Goal: Task Accomplishment & Management: Complete application form

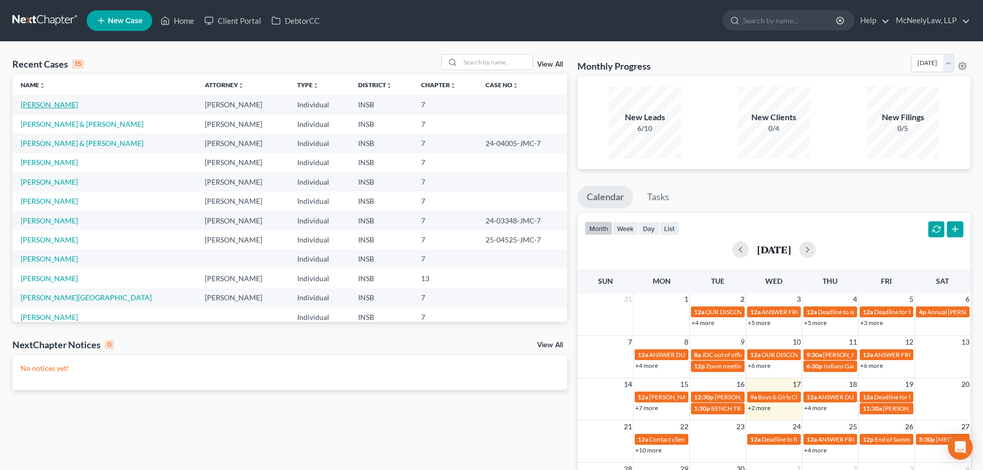
click at [42, 106] on link "[PERSON_NAME]" at bounding box center [49, 104] width 57 height 9
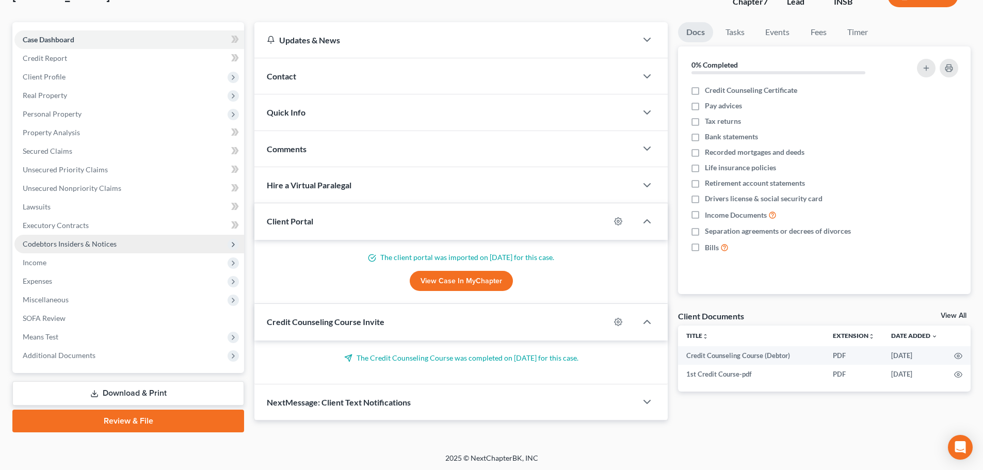
scroll to position [78, 0]
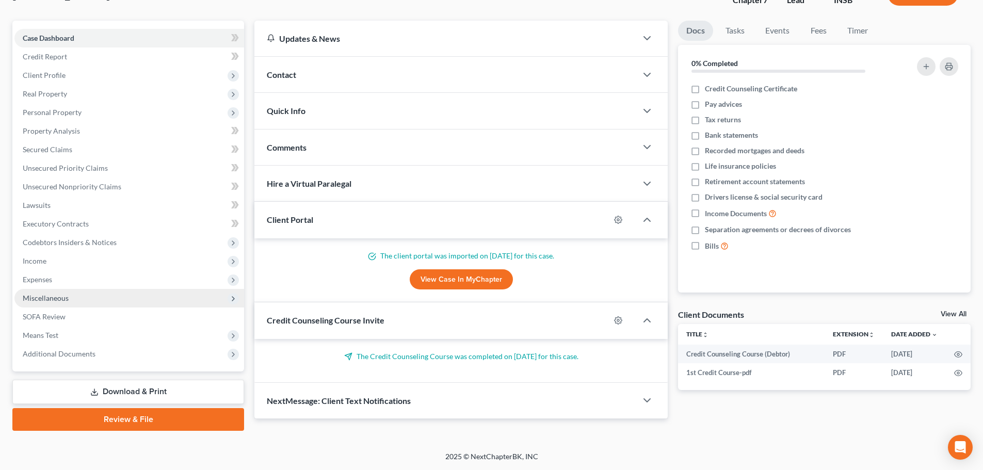
drag, startPoint x: 68, startPoint y: 284, endPoint x: 65, endPoint y: 306, distance: 22.0
click at [69, 284] on span "Expenses" at bounding box center [129, 279] width 230 height 19
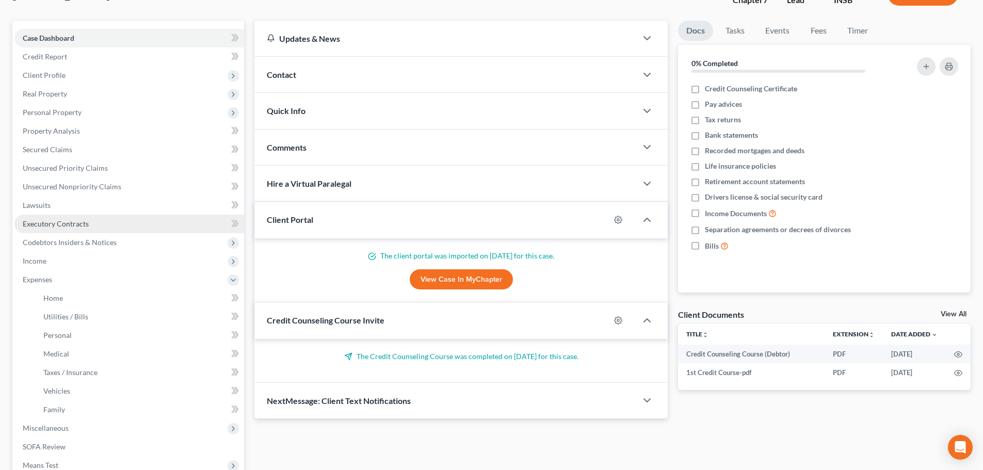
click at [64, 223] on span "Executory Contracts" at bounding box center [56, 223] width 66 height 9
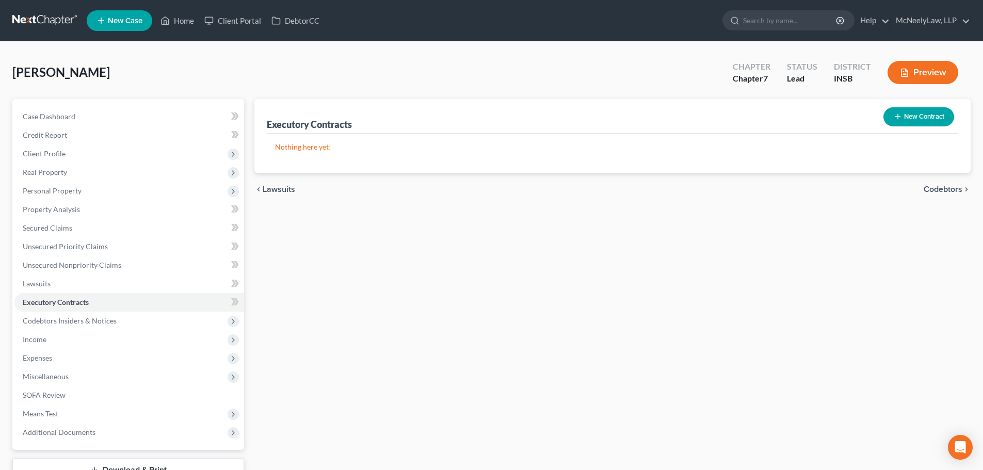
click at [919, 114] on button "New Contract" at bounding box center [919, 116] width 71 height 19
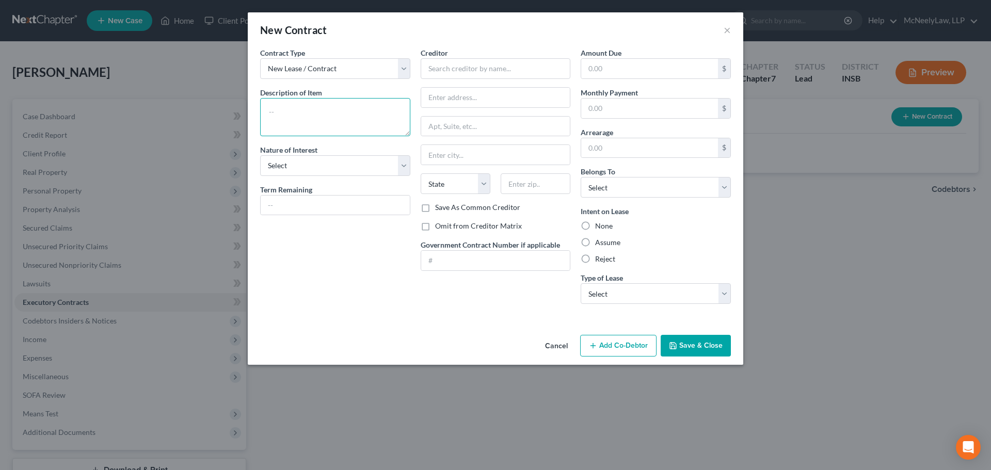
drag, startPoint x: 330, startPoint y: 109, endPoint x: 348, endPoint y: 134, distance: 30.8
click at [329, 109] on textarea at bounding box center [335, 117] width 150 height 38
paste textarea "[STREET_ADDRESS]"
type textarea "[STREET_ADDRESS]"
click at [491, 74] on input "text" at bounding box center [496, 68] width 150 height 21
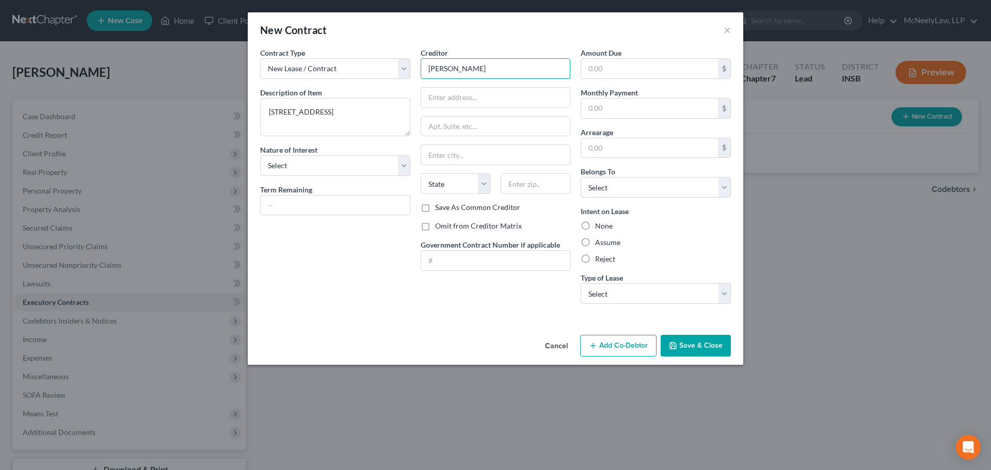
click at [451, 71] on input "[PERSON_NAME]" at bounding box center [496, 68] width 150 height 21
click at [455, 68] on input "[PERSON_NAME]" at bounding box center [496, 68] width 150 height 21
type input "[PERSON_NAME]"
click at [500, 123] on input "text" at bounding box center [495, 127] width 149 height 20
click at [503, 98] on input "text" at bounding box center [495, 98] width 149 height 20
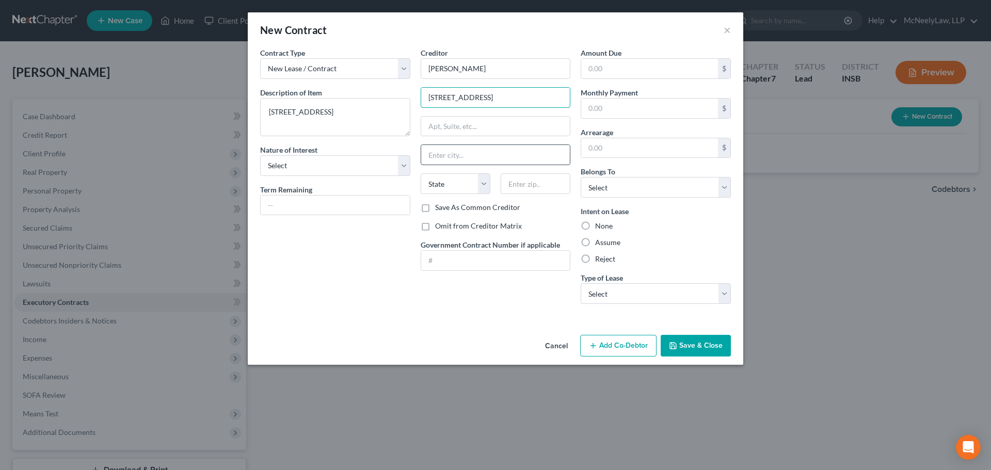
type input "[STREET_ADDRESS]"
click at [456, 154] on input "text" at bounding box center [495, 155] width 149 height 20
type input "[PERSON_NAME]"
select select "15"
type input "46156"
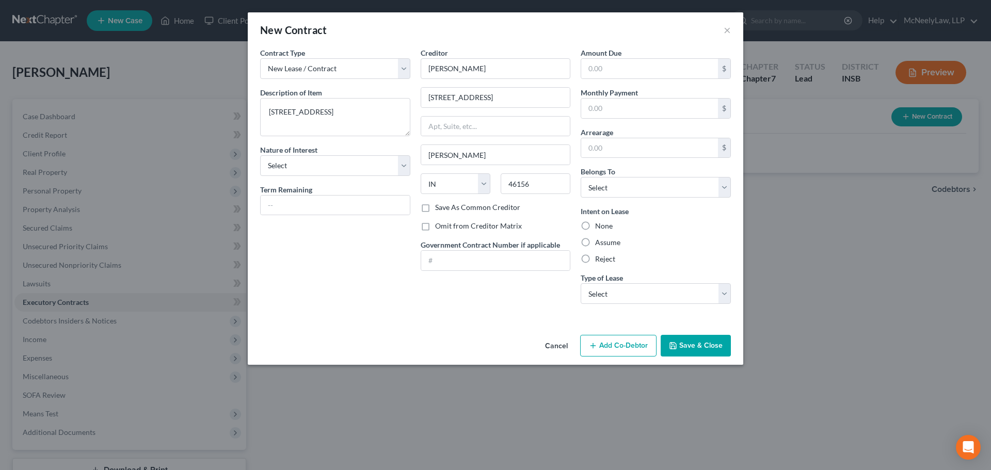
drag, startPoint x: 295, startPoint y: 299, endPoint x: 468, endPoint y: 234, distance: 184.0
click at [297, 295] on div "Contract Type New Lease / Contract New Timeshare Description of non-residential…" at bounding box center [335, 179] width 160 height 265
click at [443, 207] on label "Save As Common Creditor" at bounding box center [477, 207] width 85 height 10
click at [443, 207] on input "Save As Common Creditor" at bounding box center [442, 205] width 7 height 7
checkbox input "true"
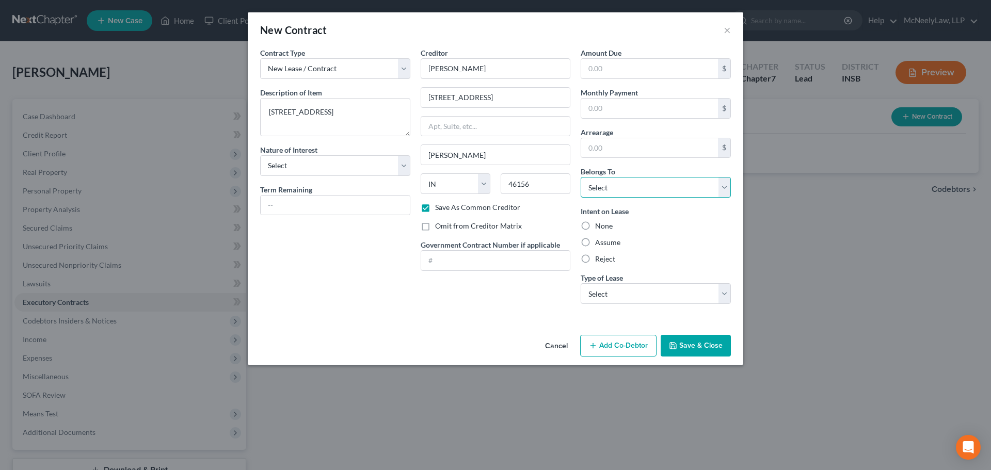
click at [648, 189] on select "Select Debtor 1 Only Debtor 2 Only Debtor 1 And Debtor 2 Only At Least One Of T…" at bounding box center [656, 187] width 150 height 21
select select "0"
click at [581, 177] on select "Select Debtor 1 Only Debtor 2 Only Debtor 1 And Debtor 2 Only At Least One Of T…" at bounding box center [656, 187] width 150 height 21
click at [595, 242] on label "Assume" at bounding box center [607, 242] width 25 height 10
click at [599, 242] on input "Assume" at bounding box center [602, 240] width 7 height 7
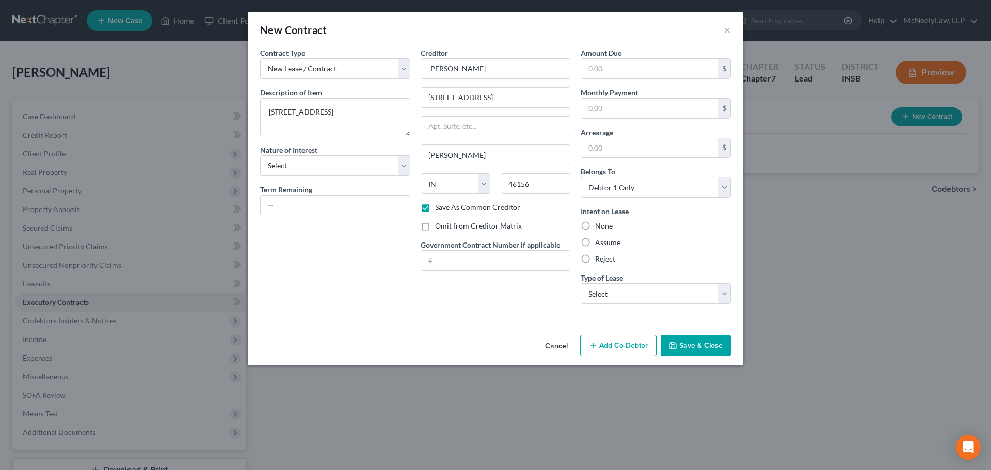
radio input "true"
click at [657, 287] on select "Select Real Estate Car Other" at bounding box center [656, 293] width 150 height 21
select select "0"
click at [581, 283] on select "Select Real Estate Car Other" at bounding box center [656, 293] width 150 height 21
click at [689, 346] on button "Save & Close" at bounding box center [696, 346] width 70 height 22
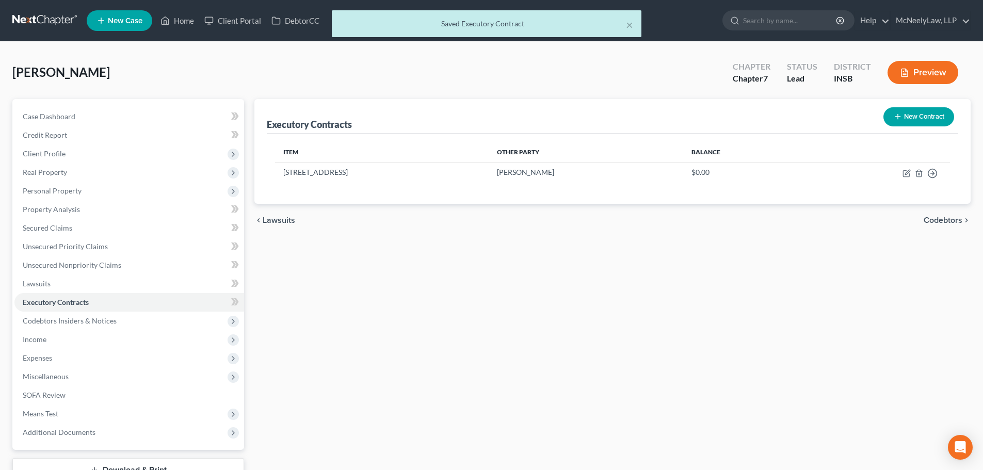
click at [945, 228] on div "chevron_left Lawsuits Codebtors chevron_right" at bounding box center [612, 220] width 716 height 33
click at [941, 220] on span "Codebtors" at bounding box center [943, 220] width 39 height 8
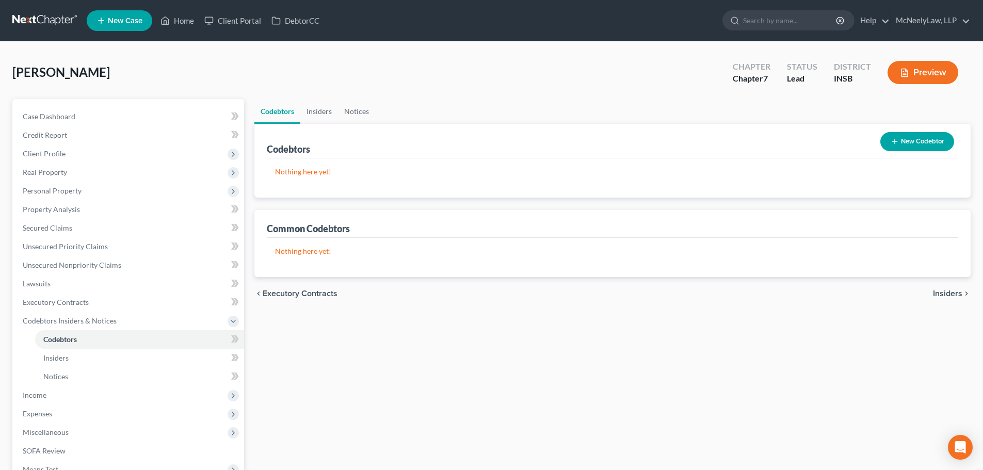
click at [941, 295] on span "Insiders" at bounding box center [947, 294] width 29 height 8
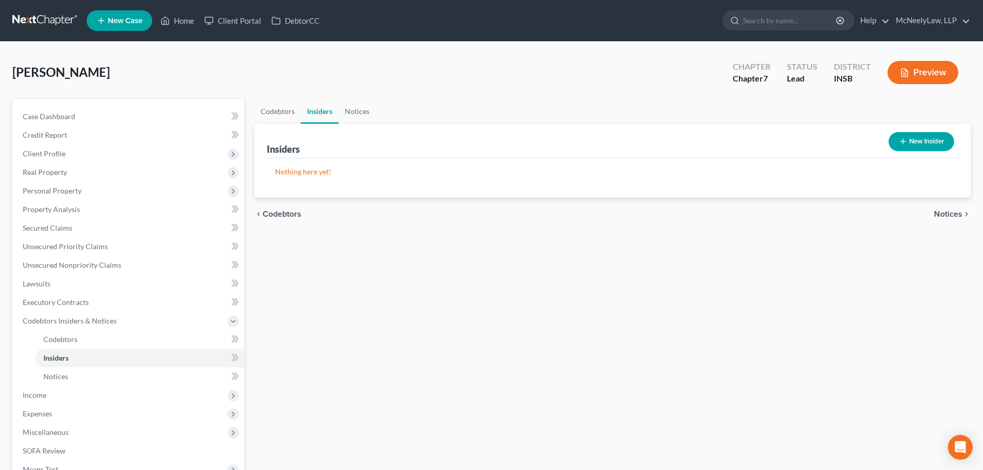
click at [953, 221] on div "chevron_left Codebtors Notices chevron_right" at bounding box center [612, 214] width 716 height 33
click at [952, 212] on span "Notices" at bounding box center [948, 214] width 28 height 8
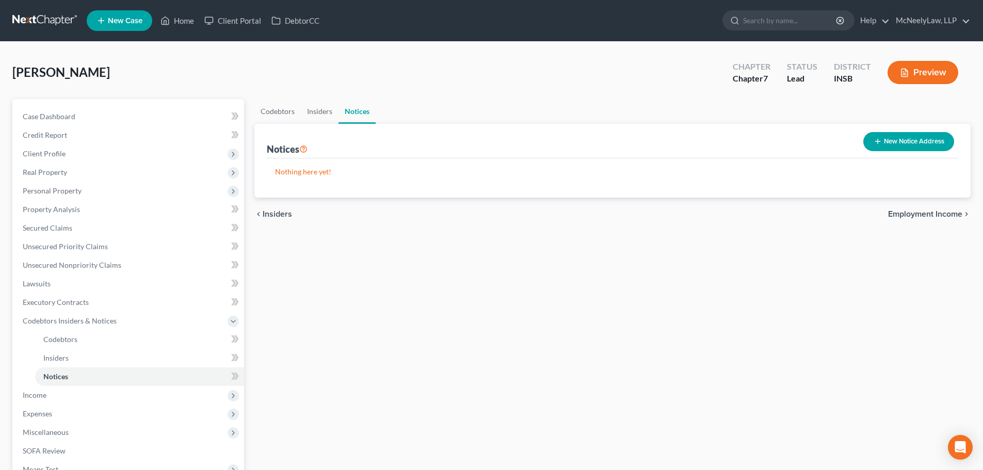
click at [952, 215] on span "Employment Income" at bounding box center [925, 214] width 74 height 8
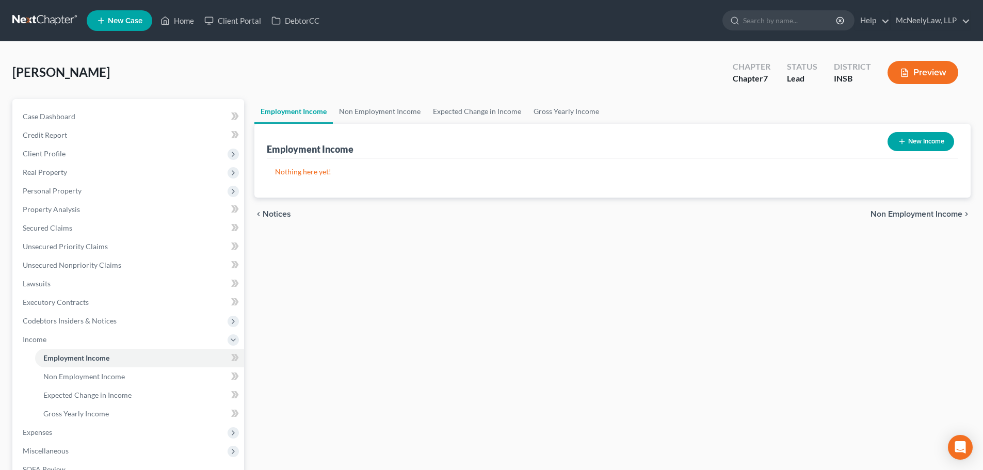
click at [952, 212] on span "Non Employment Income" at bounding box center [917, 214] width 92 height 8
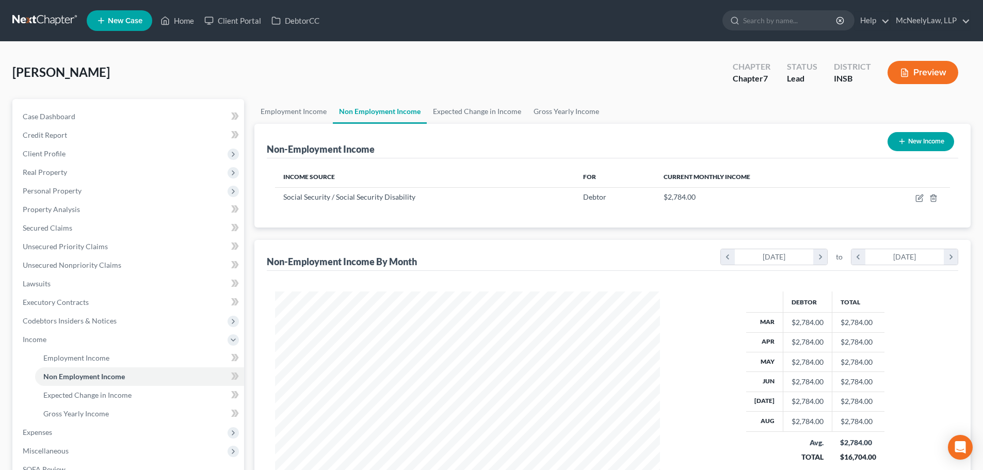
scroll to position [192, 406]
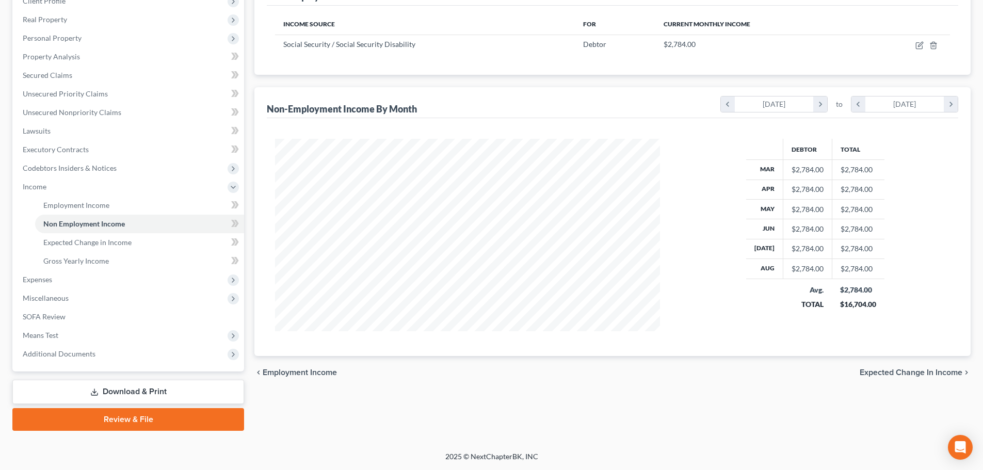
click at [925, 374] on span "Expected Change in Income" at bounding box center [911, 372] width 103 height 8
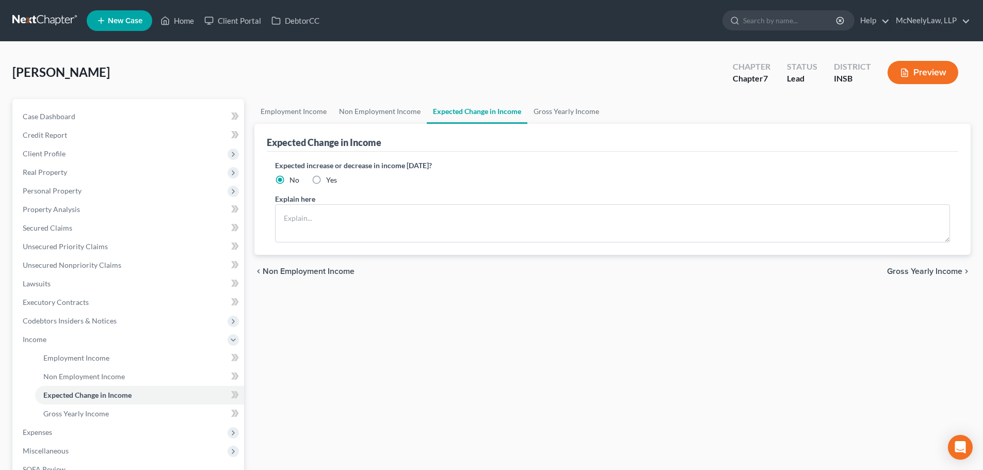
click at [927, 272] on span "Gross Yearly Income" at bounding box center [924, 271] width 75 height 8
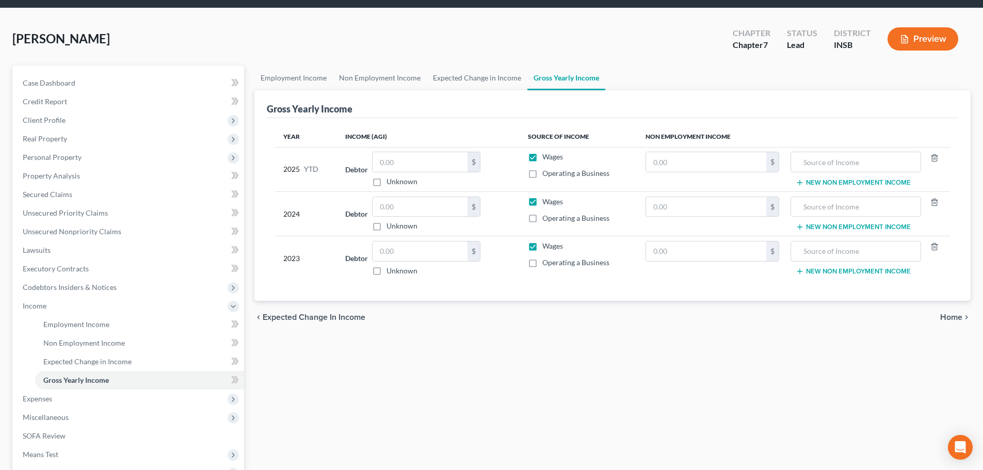
scroll to position [52, 0]
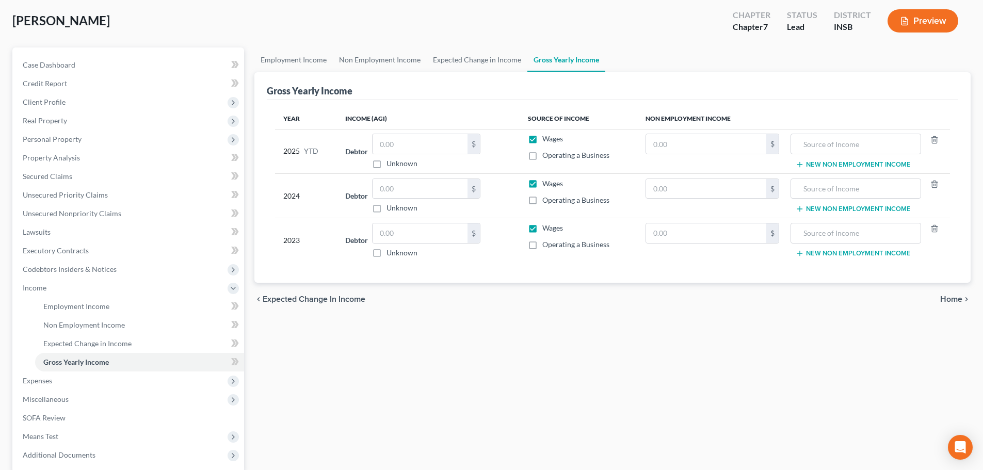
click at [949, 300] on span "Home" at bounding box center [951, 299] width 22 height 8
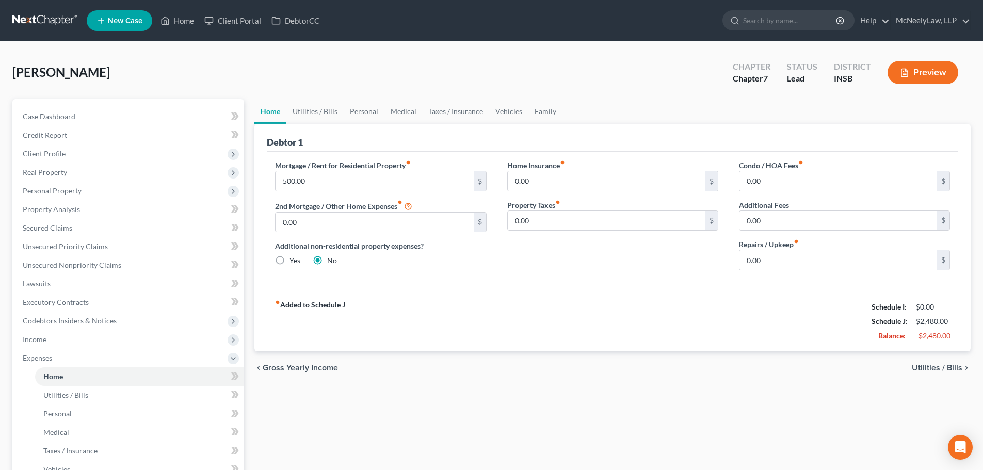
click at [918, 361] on div "chevron_left Gross Yearly Income Utilities / Bills chevron_right" at bounding box center [612, 367] width 716 height 33
click at [921, 364] on span "Utilities / Bills" at bounding box center [937, 368] width 51 height 8
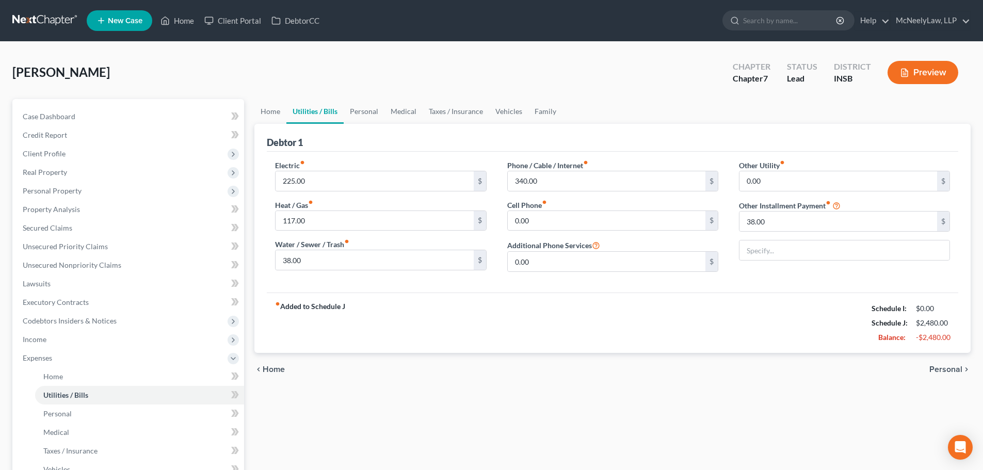
drag, startPoint x: 921, startPoint y: 365, endPoint x: 940, endPoint y: 364, distance: 19.6
click at [921, 365] on div "chevron_left Home Personal chevron_right" at bounding box center [612, 369] width 716 height 33
drag, startPoint x: 940, startPoint y: 364, endPoint x: 929, endPoint y: 390, distance: 28.0
click at [940, 365] on span "Personal" at bounding box center [945, 369] width 33 height 8
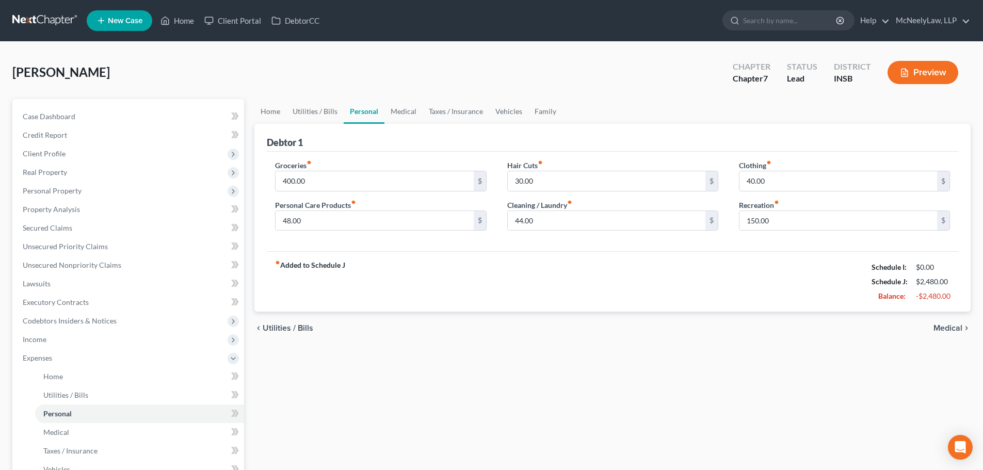
drag, startPoint x: 687, startPoint y: 357, endPoint x: 677, endPoint y: 350, distance: 12.0
click at [688, 352] on div "Home Utilities / Bills Personal Medical Taxes / Insurance Vehicles Family Debto…" at bounding box center [612, 369] width 727 height 540
click at [174, 38] on nav "Home New Case Client Portal DebtorCC McNeelyLaw, LLP [EMAIL_ADDRESS][DOMAIN_NAM…" at bounding box center [491, 20] width 983 height 41
click at [192, 13] on link "Home" at bounding box center [177, 20] width 44 height 19
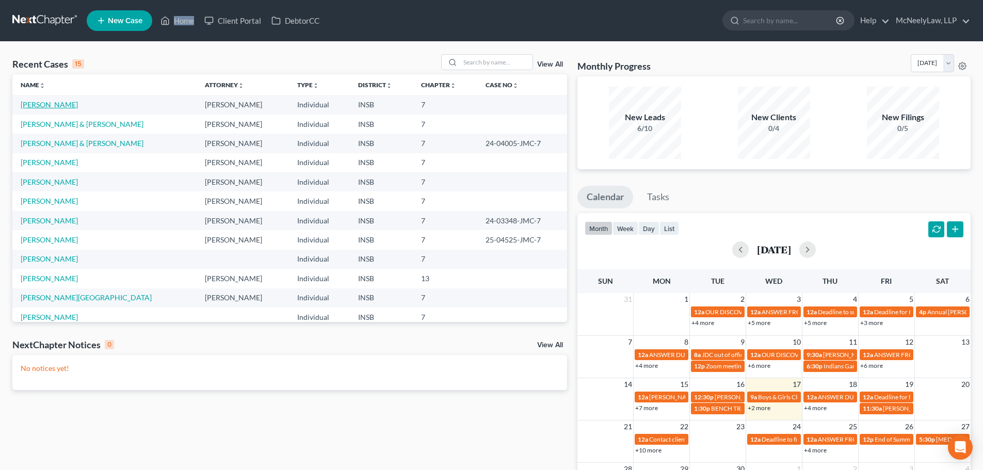
click at [54, 106] on link "[PERSON_NAME]" at bounding box center [49, 104] width 57 height 9
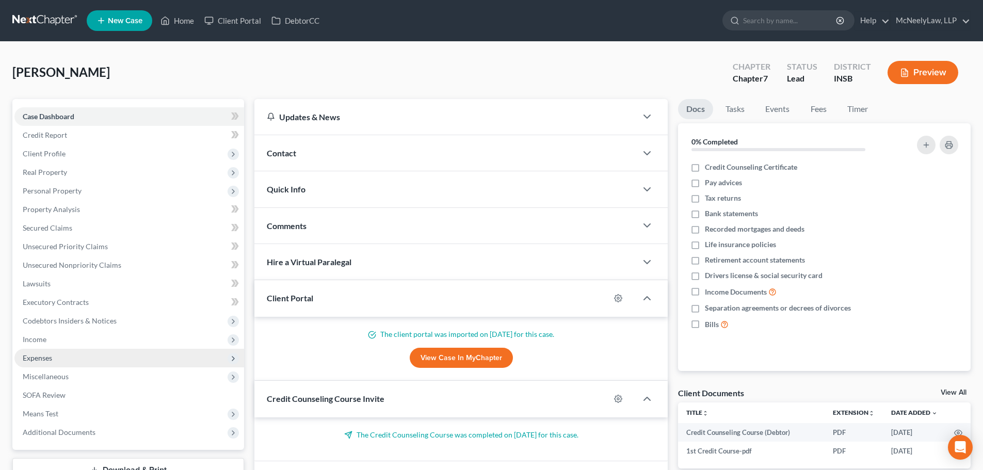
click at [57, 357] on span "Expenses" at bounding box center [129, 358] width 230 height 19
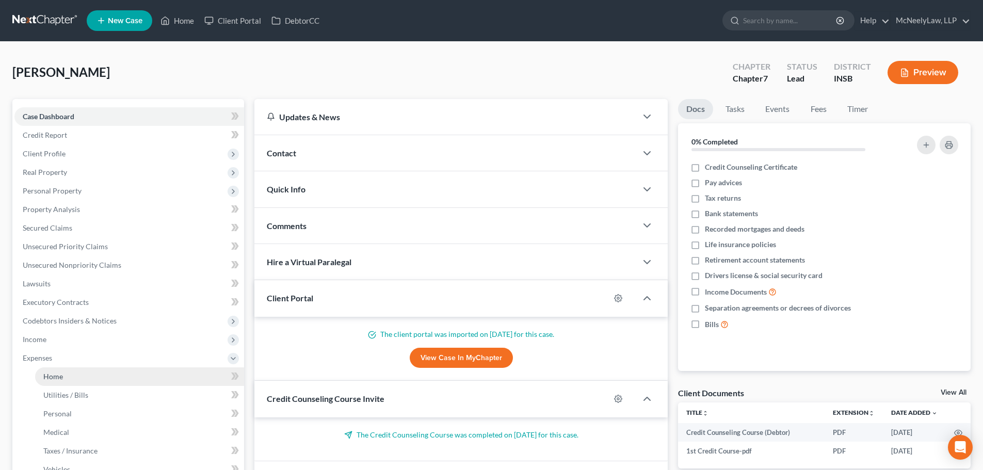
click at [61, 376] on span "Home" at bounding box center [53, 376] width 20 height 9
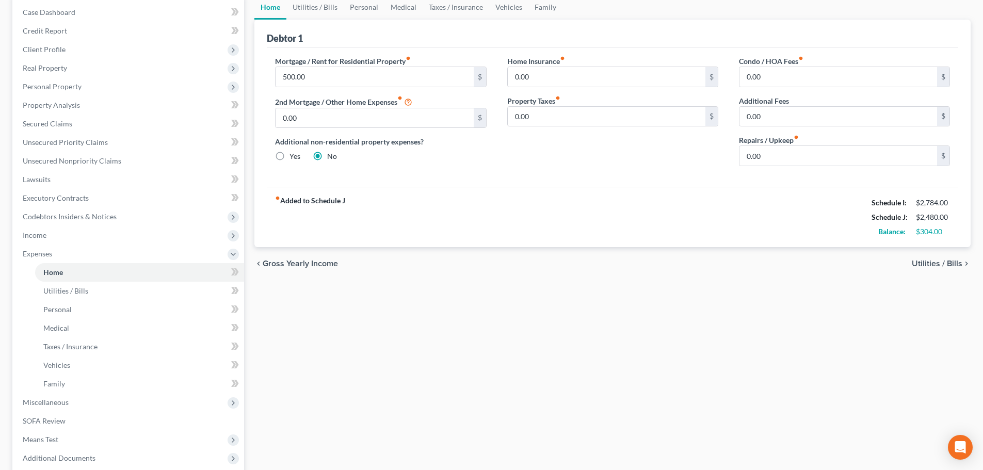
scroll to position [208, 0]
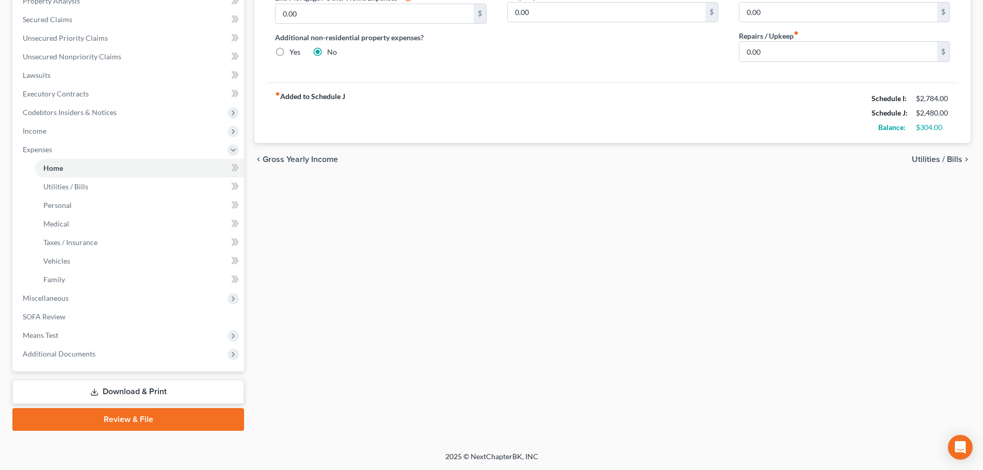
click at [143, 394] on link "Download & Print" at bounding box center [128, 392] width 232 height 24
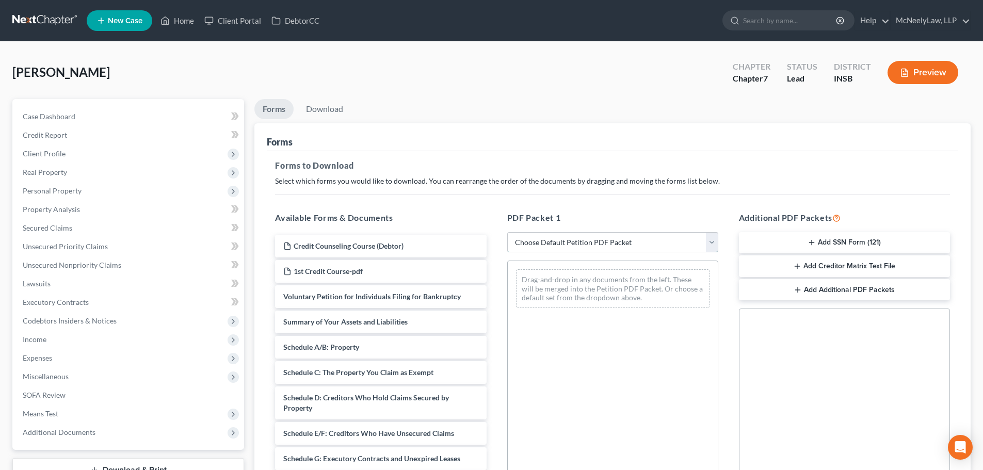
drag, startPoint x: 577, startPoint y: 239, endPoint x: 578, endPoint y: 252, distance: 12.9
click at [577, 239] on select "Choose Default Petition PDF Packet Complete Bankruptcy Petition (all forms and …" at bounding box center [612, 242] width 211 height 21
select select "0"
click at [507, 232] on select "Choose Default Petition PDF Packet Complete Bankruptcy Petition (all forms and …" at bounding box center [612, 242] width 211 height 21
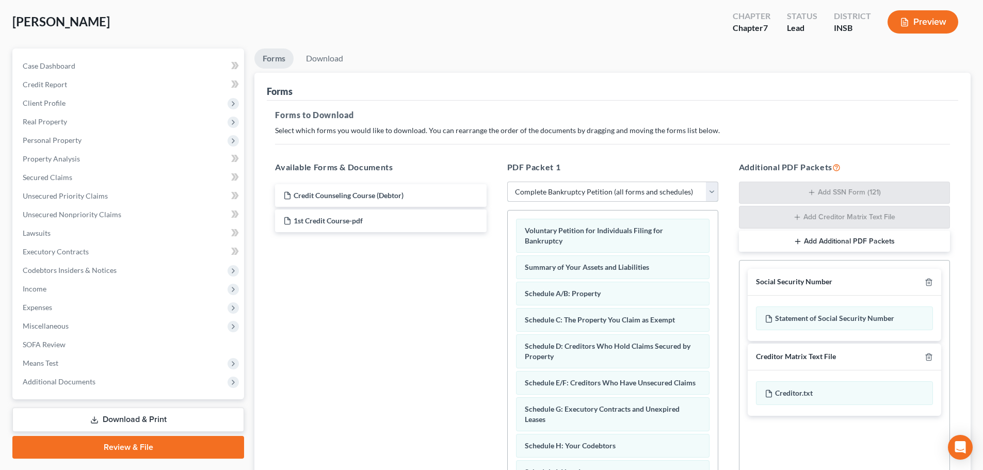
scroll to position [168, 0]
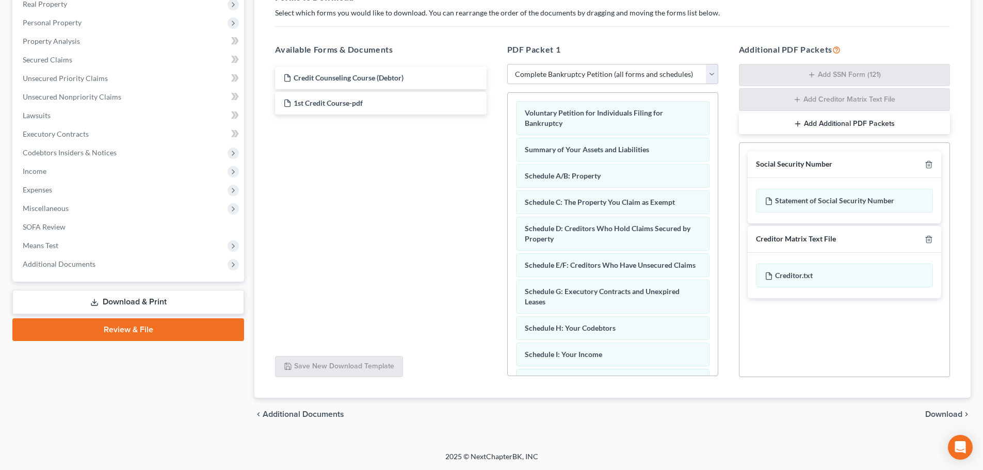
click at [943, 414] on span "Download" at bounding box center [943, 414] width 37 height 8
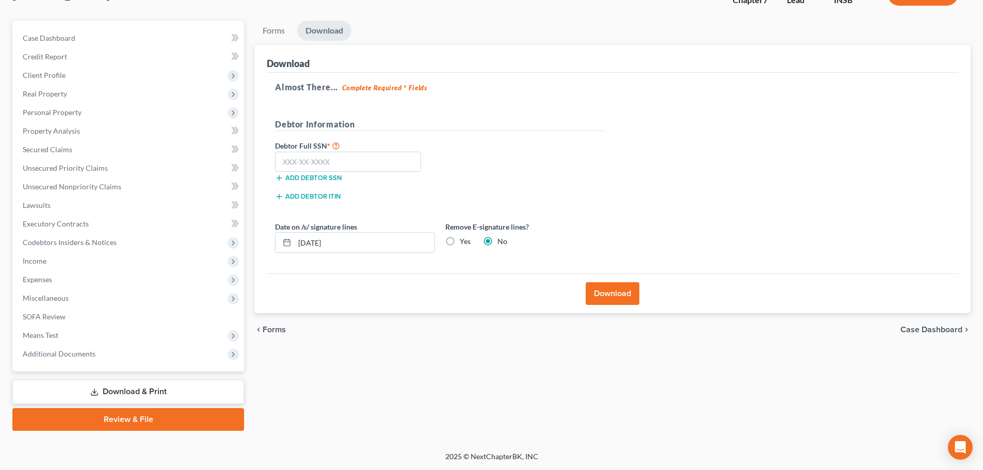
scroll to position [78, 0]
click at [340, 158] on input "text" at bounding box center [348, 162] width 146 height 21
type input "307-50-4166"
click at [460, 240] on label "Yes" at bounding box center [465, 241] width 11 height 10
click at [464, 240] on input "Yes" at bounding box center [467, 239] width 7 height 7
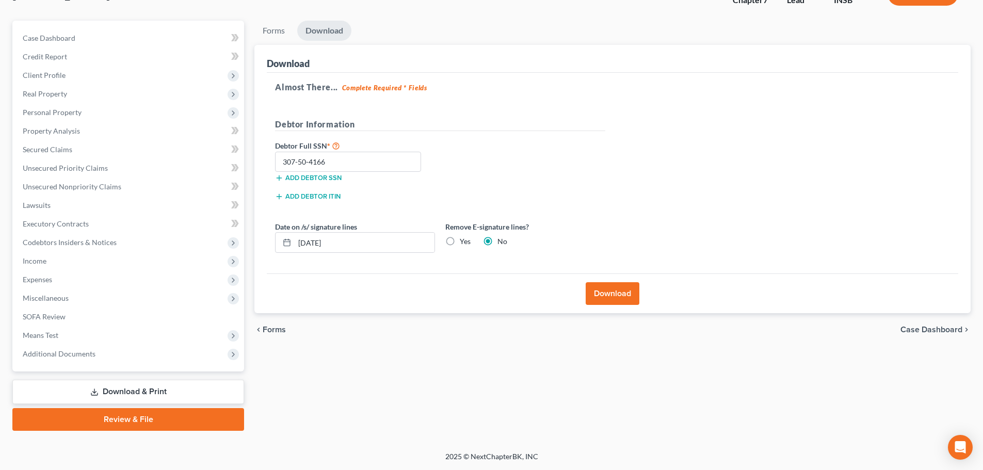
radio input "true"
radio input "false"
click at [622, 297] on button "Download" at bounding box center [613, 293] width 54 height 23
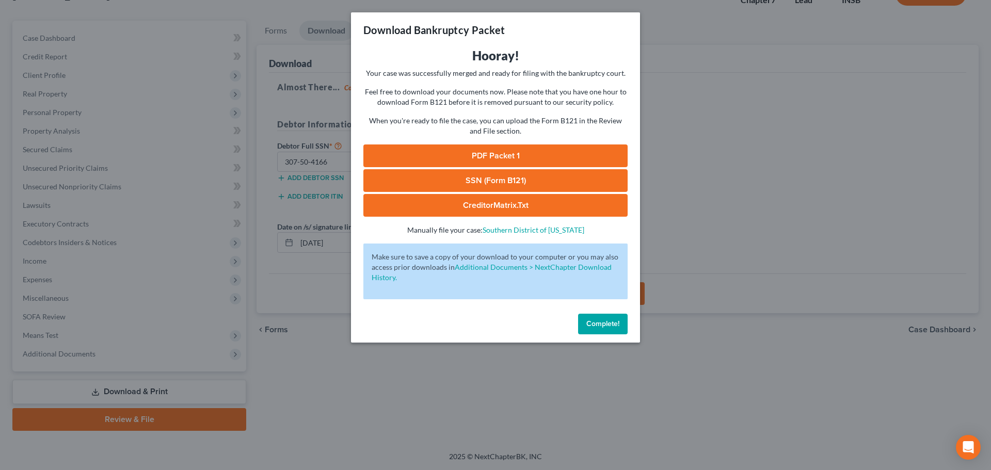
click at [484, 149] on link "PDF Packet 1" at bounding box center [495, 155] width 264 height 23
drag, startPoint x: 593, startPoint y: 325, endPoint x: 365, endPoint y: 308, distance: 228.8
click at [593, 325] on span "Complete!" at bounding box center [602, 323] width 33 height 9
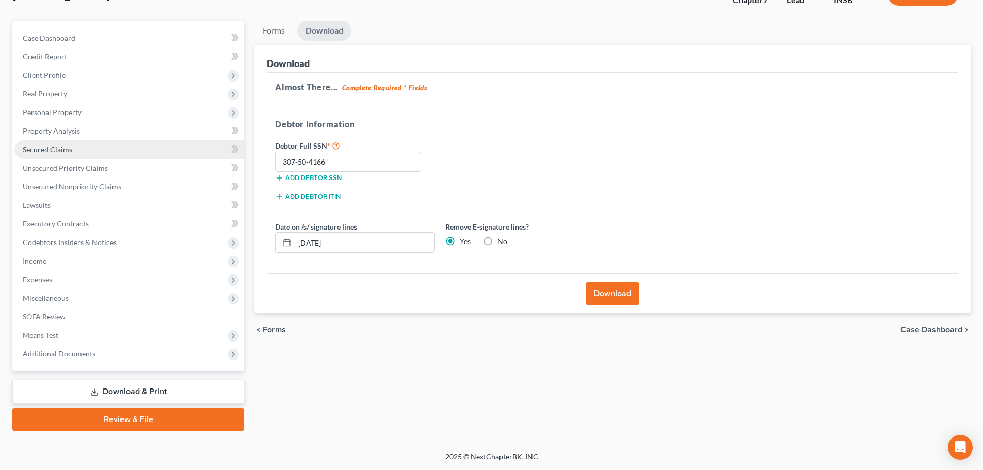
click at [63, 147] on span "Secured Claims" at bounding box center [48, 149] width 50 height 9
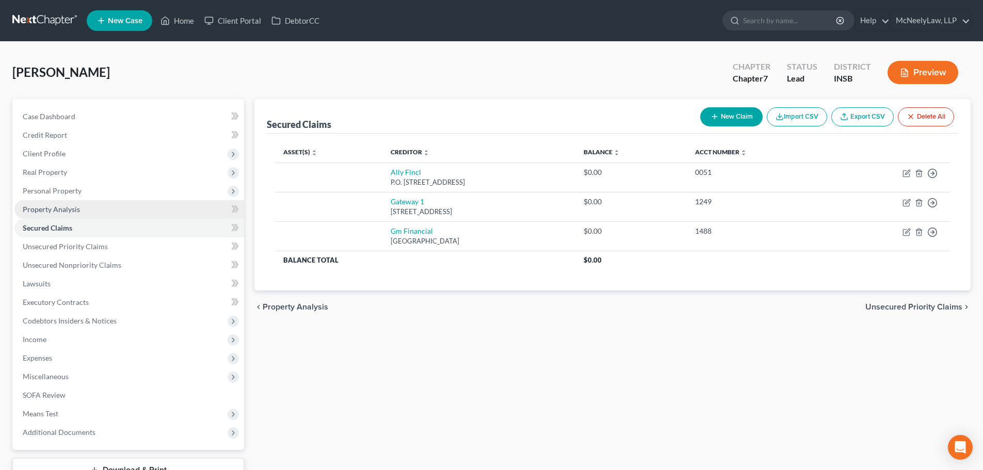
drag, startPoint x: 77, startPoint y: 179, endPoint x: 82, endPoint y: 201, distance: 22.1
click at [77, 179] on span "Real Property" at bounding box center [129, 172] width 230 height 19
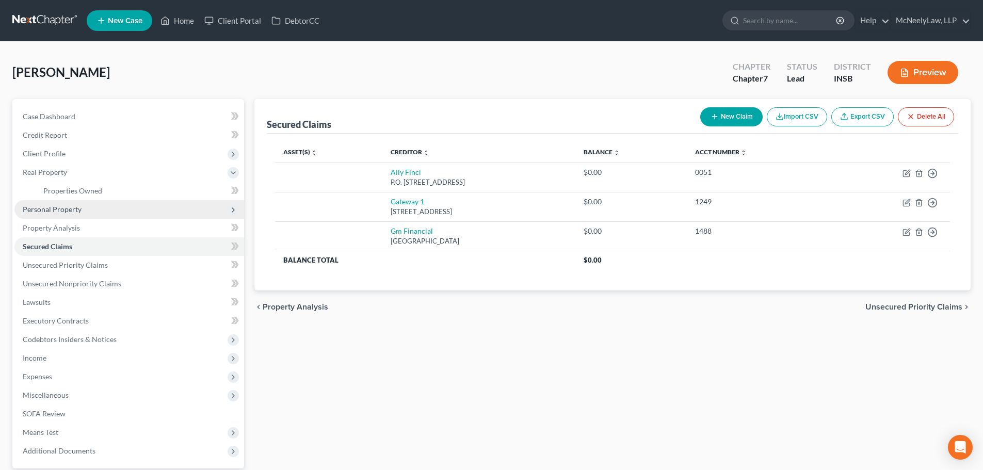
click at [80, 205] on span "Personal Property" at bounding box center [129, 209] width 230 height 19
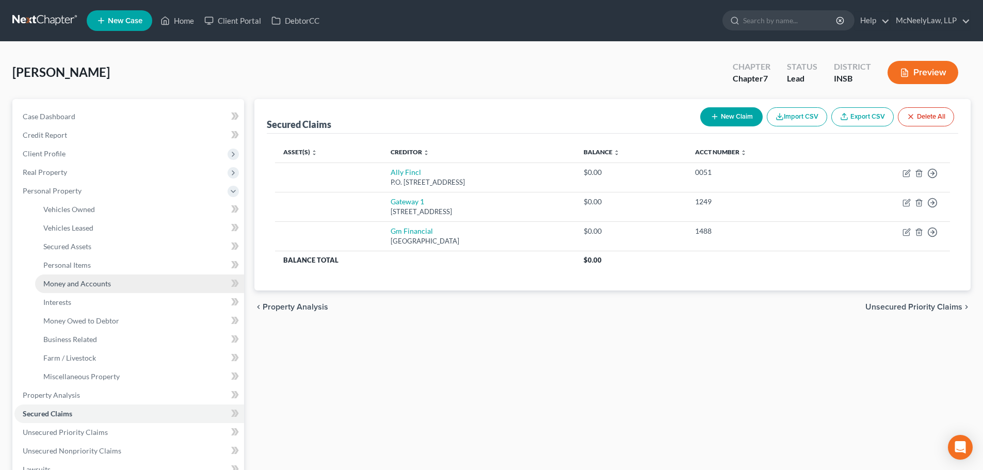
click at [75, 279] on span "Money and Accounts" at bounding box center [77, 283] width 68 height 9
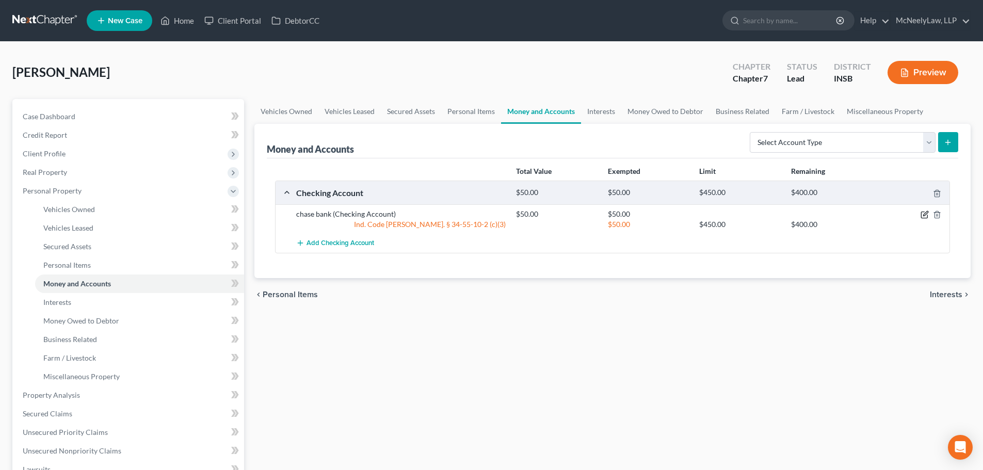
click at [926, 215] on icon "button" at bounding box center [925, 214] width 5 height 5
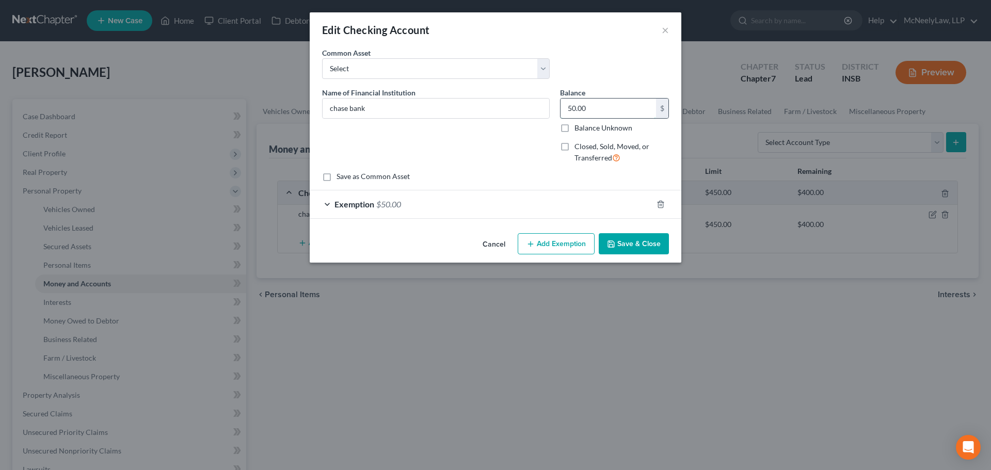
click at [624, 108] on input "50.00" at bounding box center [607, 109] width 95 height 20
type input "1,364.22"
click at [443, 210] on div "Exemption $50.00" at bounding box center [481, 203] width 343 height 27
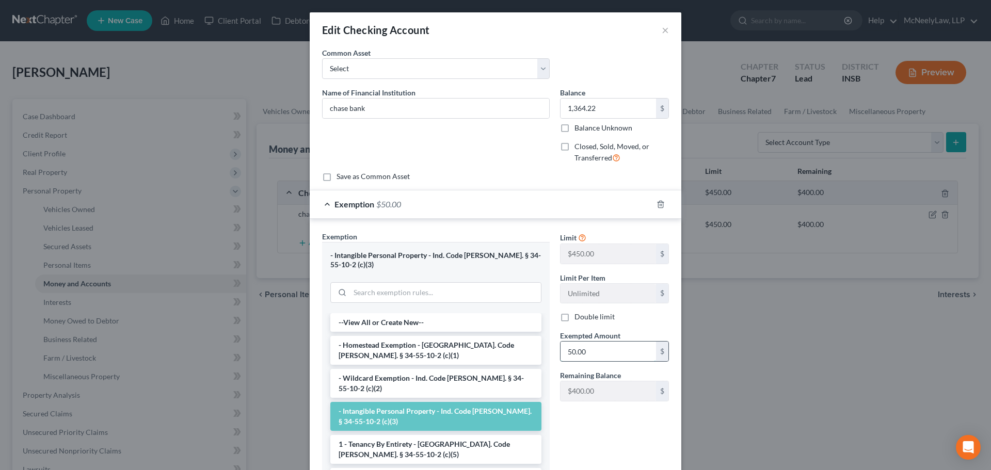
click at [598, 358] on input "50.00" at bounding box center [607, 352] width 95 height 20
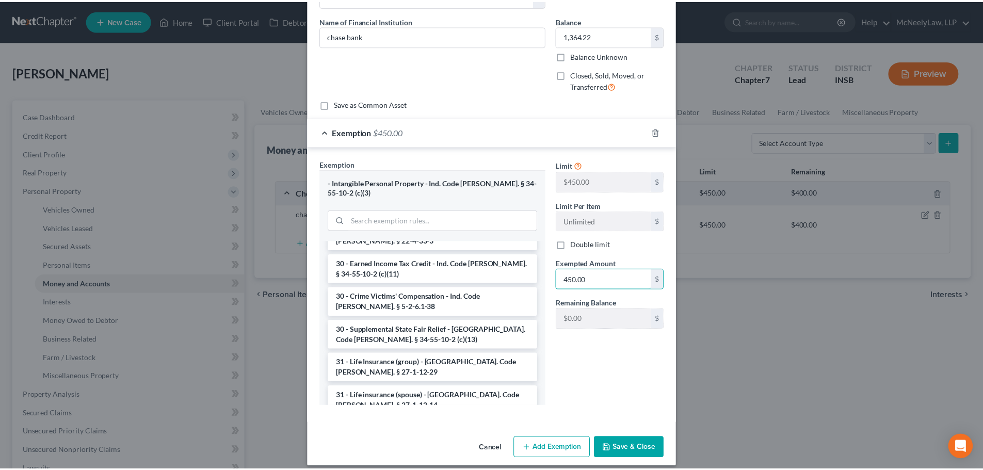
scroll to position [840, 0]
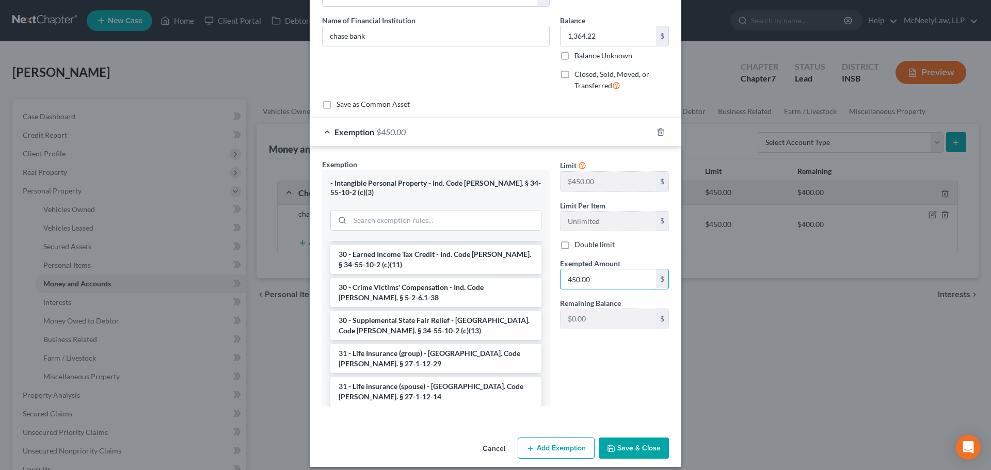
type input "450.00"
click at [648, 438] on button "Save & Close" at bounding box center [634, 449] width 70 height 22
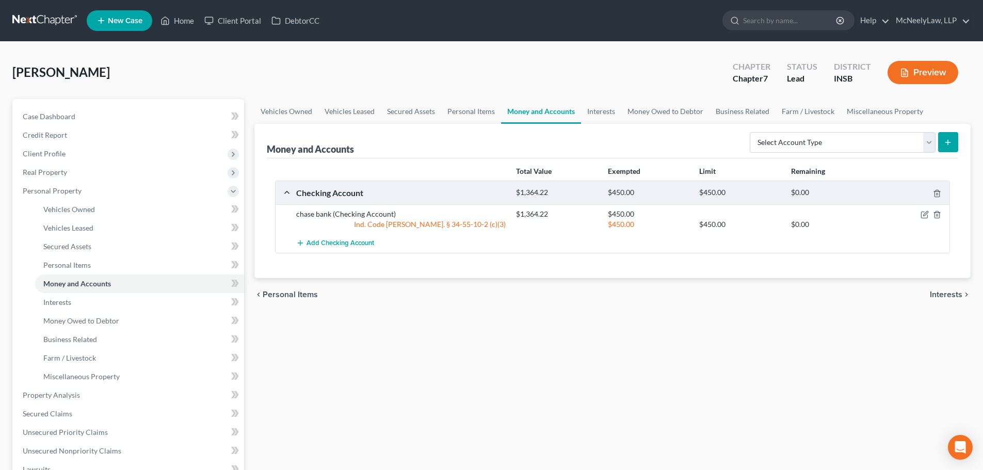
click at [954, 299] on span "Interests" at bounding box center [946, 295] width 33 height 8
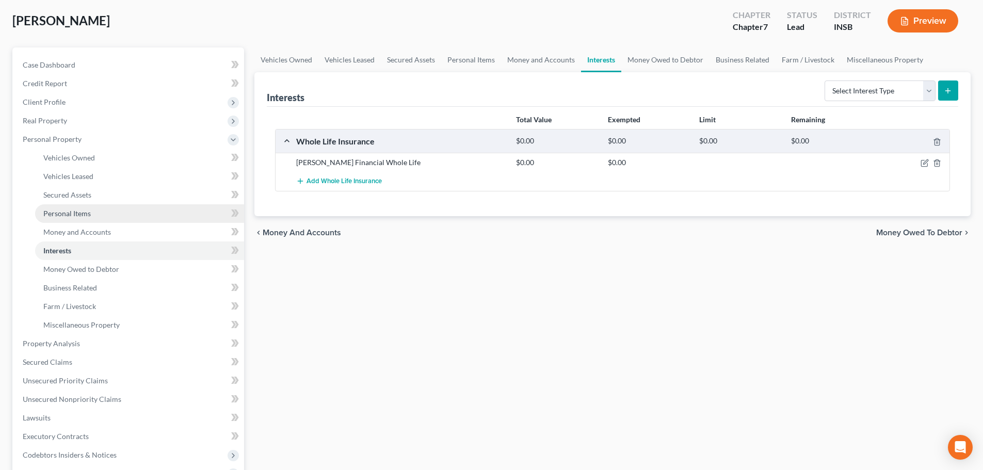
scroll to position [206, 0]
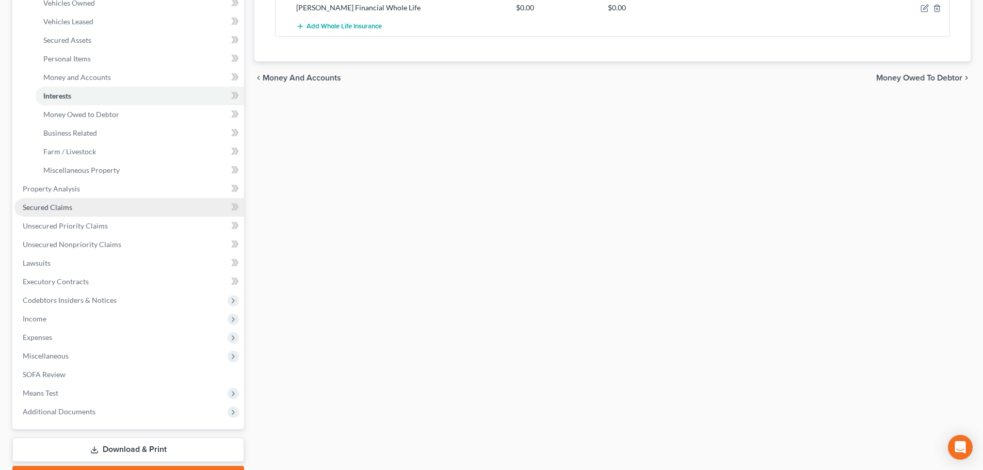
click at [70, 211] on span "Secured Claims" at bounding box center [48, 207] width 50 height 9
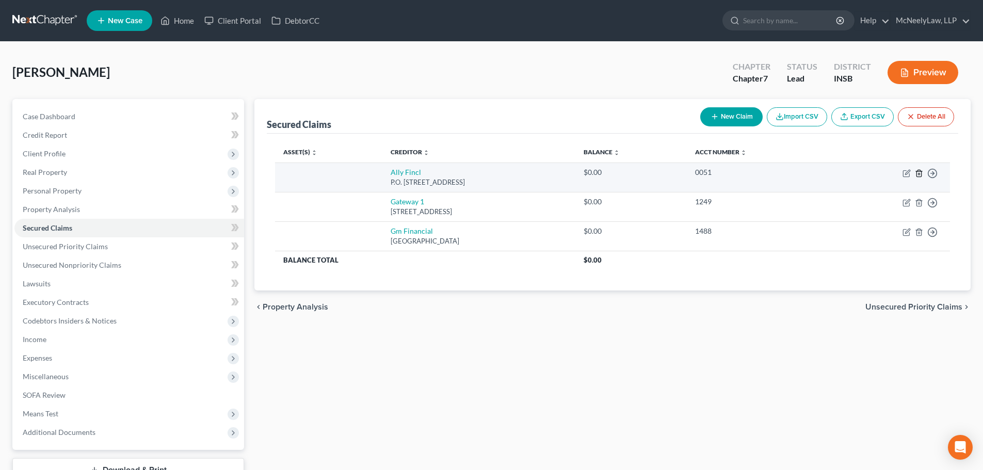
click at [917, 173] on icon "button" at bounding box center [919, 173] width 5 height 7
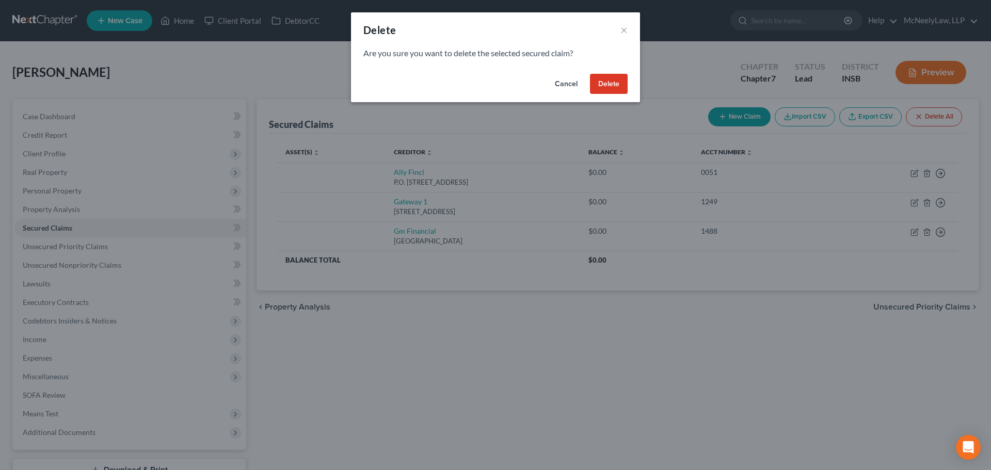
click at [603, 84] on button "Delete" at bounding box center [609, 84] width 38 height 21
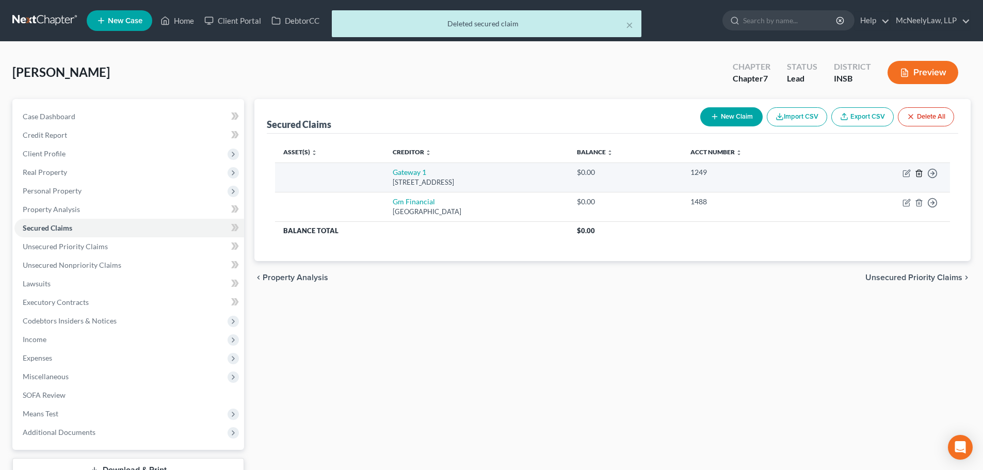
click at [918, 174] on icon "button" at bounding box center [919, 173] width 8 height 8
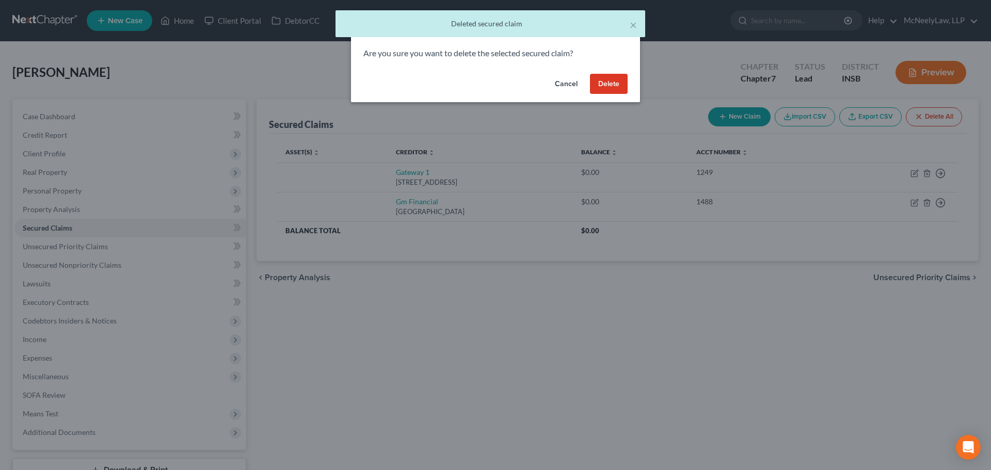
click at [605, 86] on button "Delete" at bounding box center [609, 84] width 38 height 21
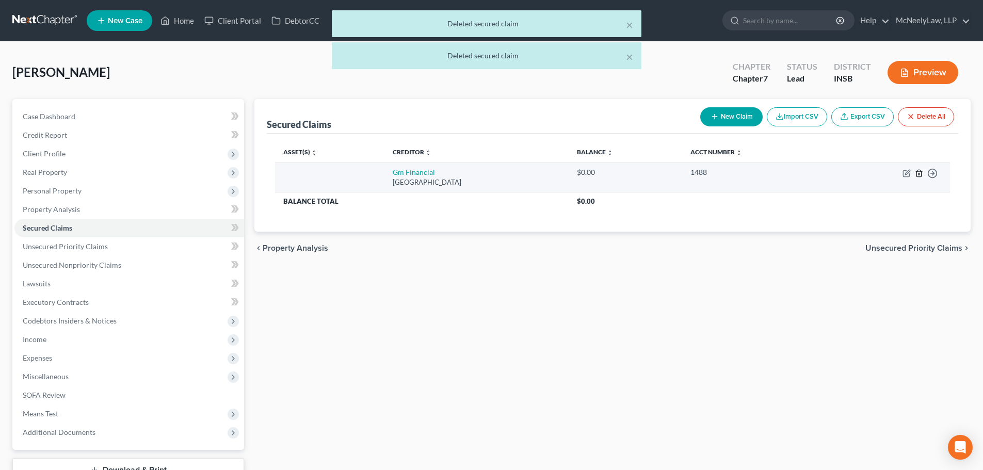
click at [919, 173] on line "button" at bounding box center [919, 174] width 0 height 2
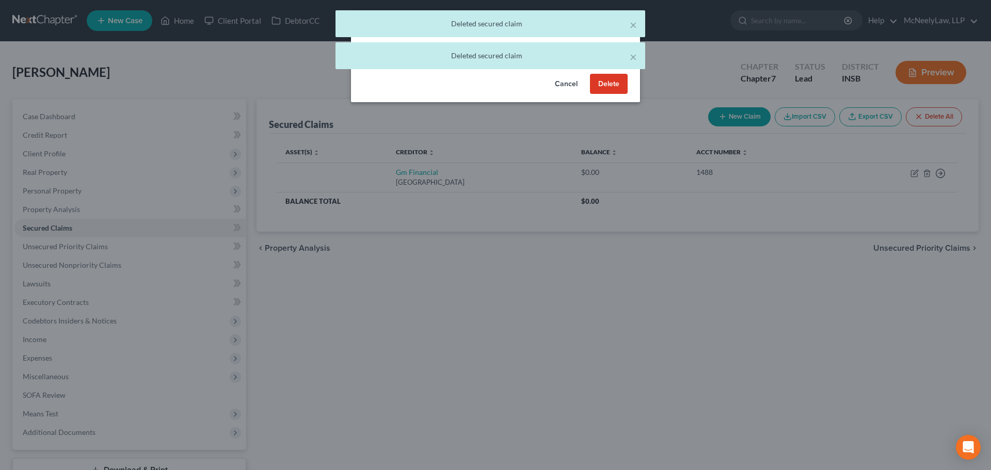
click at [602, 83] on button "Delete" at bounding box center [609, 84] width 38 height 21
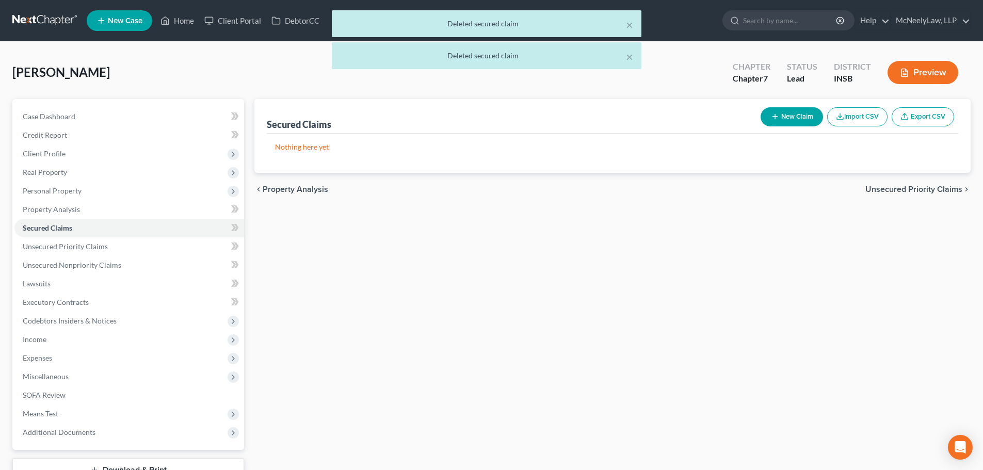
click at [941, 68] on div "× Deleted secured claim × [PERSON_NAME] secured claim" at bounding box center [486, 42] width 983 height 64
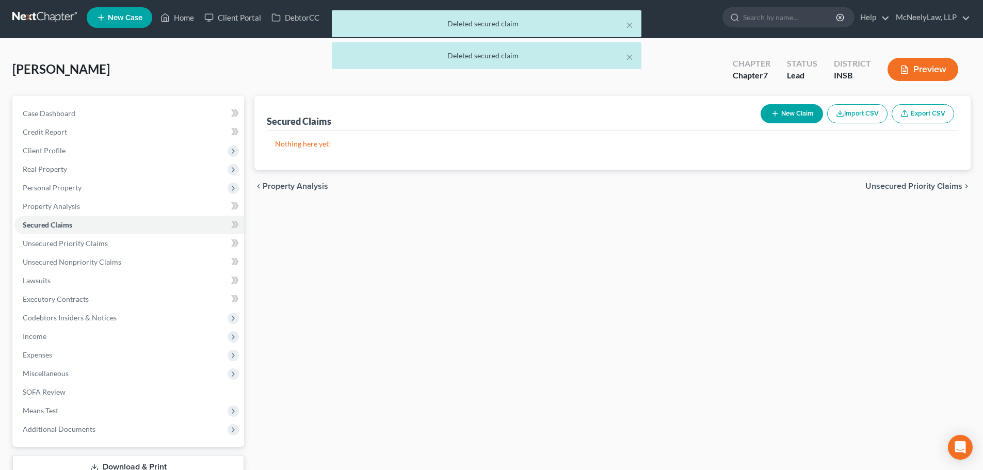
scroll to position [78, 0]
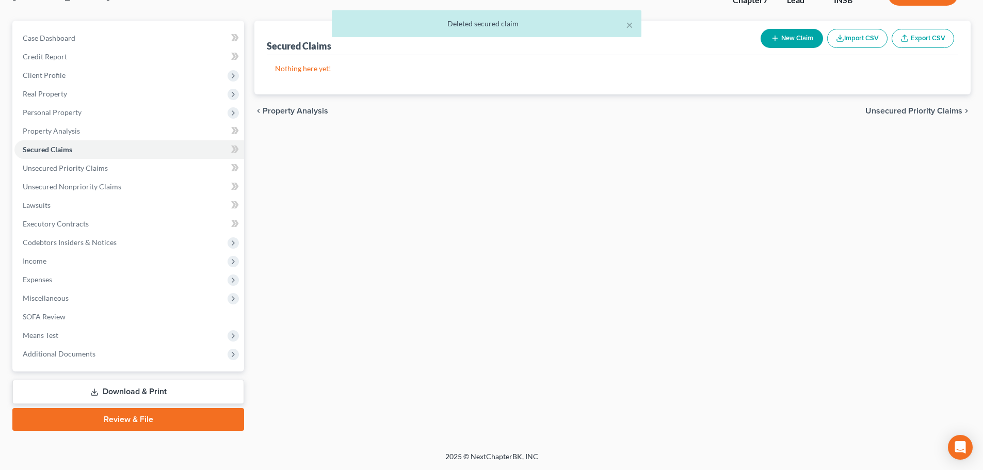
click at [115, 393] on link "Download & Print" at bounding box center [128, 392] width 232 height 24
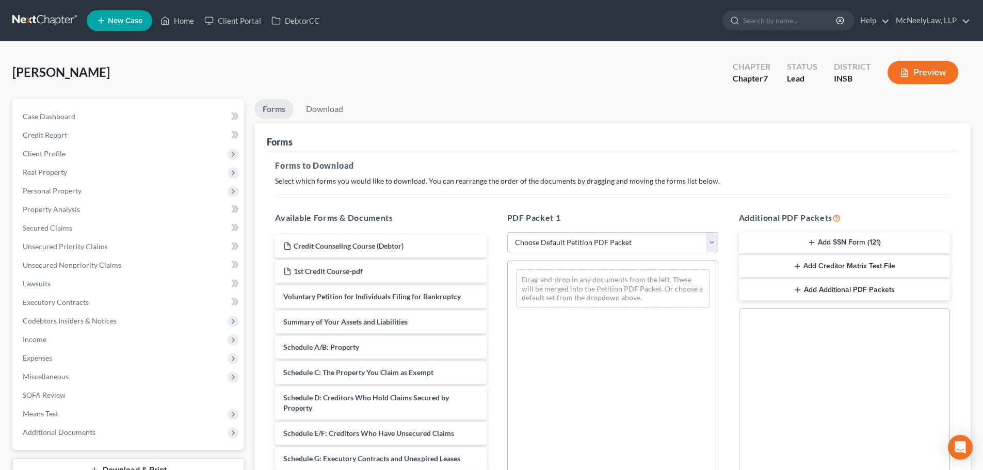
drag, startPoint x: 573, startPoint y: 247, endPoint x: 575, endPoint y: 252, distance: 5.3
click at [573, 247] on select "Choose Default Petition PDF Packet Complete Bankruptcy Petition (all forms and …" at bounding box center [612, 242] width 211 height 21
select select "0"
click at [507, 232] on select "Choose Default Petition PDF Packet Complete Bankruptcy Petition (all forms and …" at bounding box center [612, 242] width 211 height 21
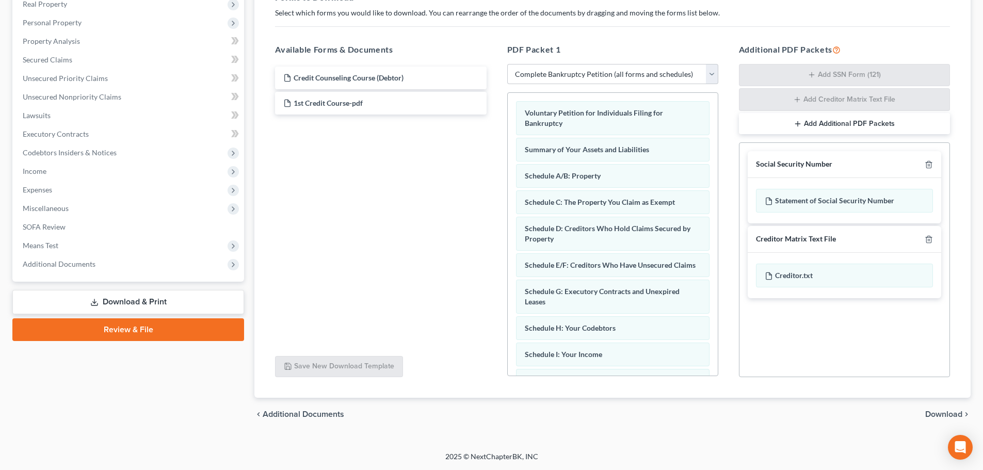
click at [940, 413] on span "Download" at bounding box center [943, 414] width 37 height 8
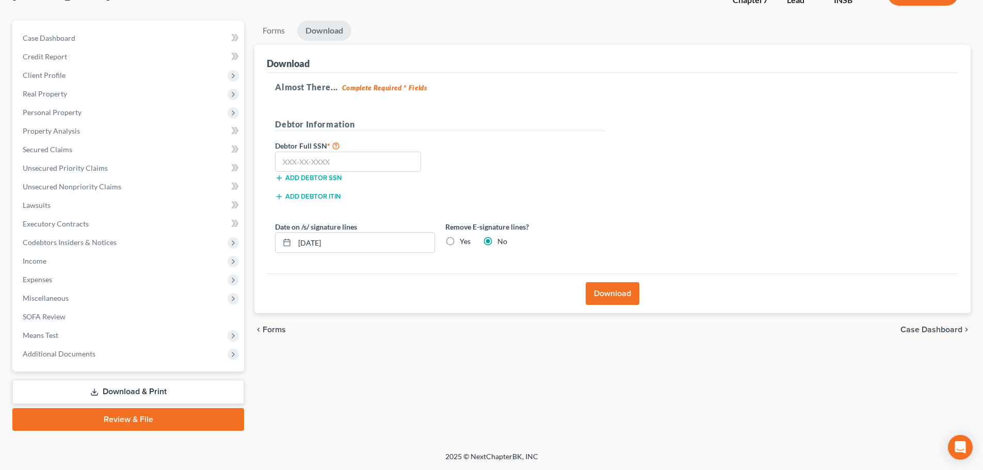
scroll to position [78, 0]
click at [401, 156] on input "text" at bounding box center [348, 162] width 146 height 21
type input "307-50-4166"
click at [460, 242] on label "Yes" at bounding box center [465, 241] width 11 height 10
click at [464, 242] on input "Yes" at bounding box center [467, 239] width 7 height 7
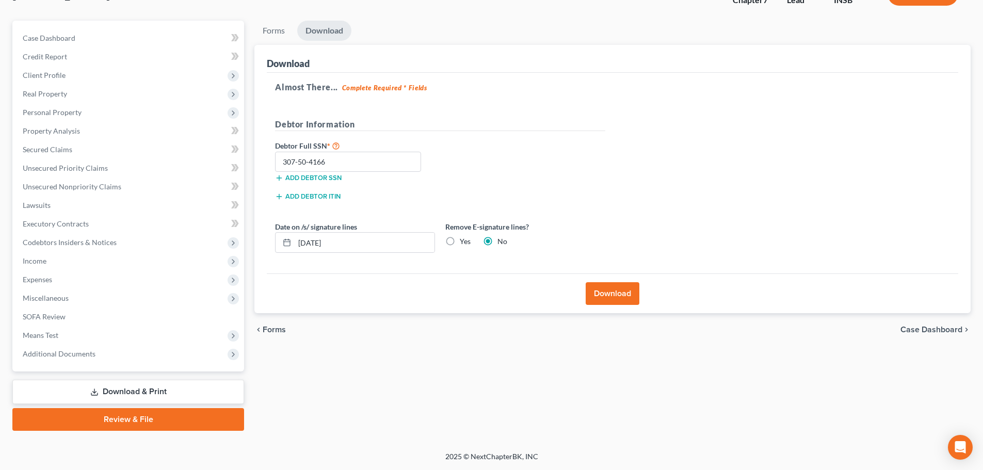
radio input "true"
radio input "false"
click at [621, 290] on button "Download" at bounding box center [613, 293] width 54 height 23
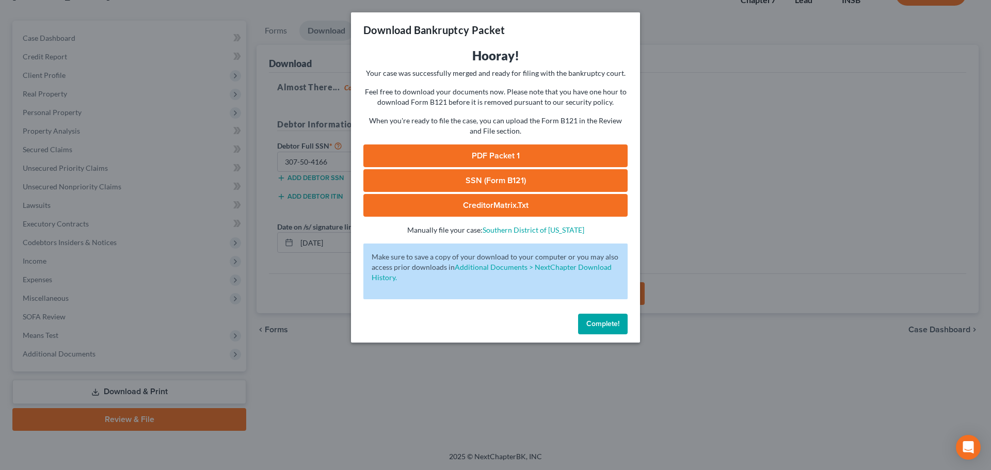
click at [439, 151] on link "PDF Packet 1" at bounding box center [495, 155] width 264 height 23
click at [606, 326] on span "Complete!" at bounding box center [602, 323] width 33 height 9
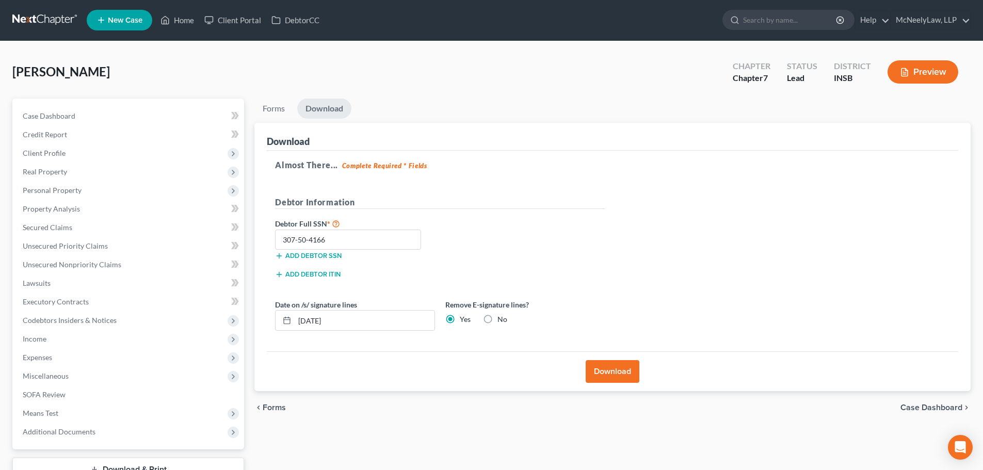
scroll to position [0, 0]
click at [194, 15] on link "Home" at bounding box center [177, 20] width 44 height 19
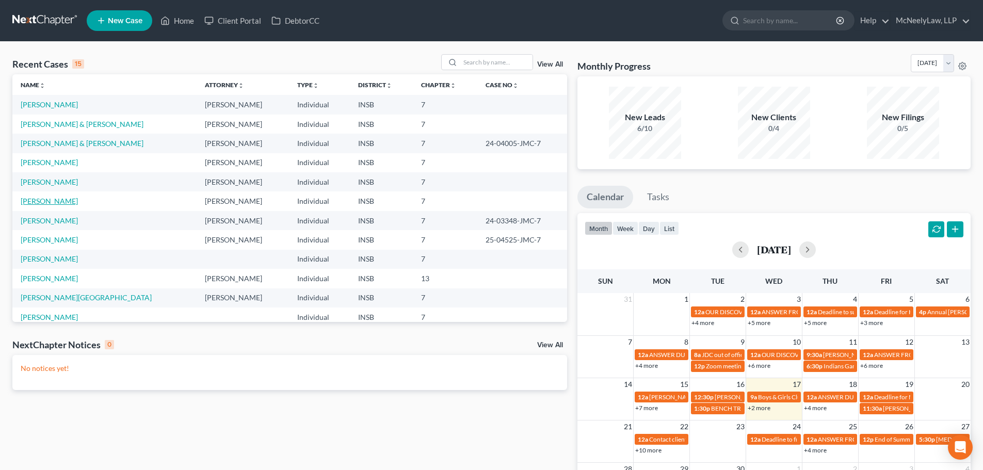
click at [34, 201] on link "[PERSON_NAME]" at bounding box center [49, 201] width 57 height 9
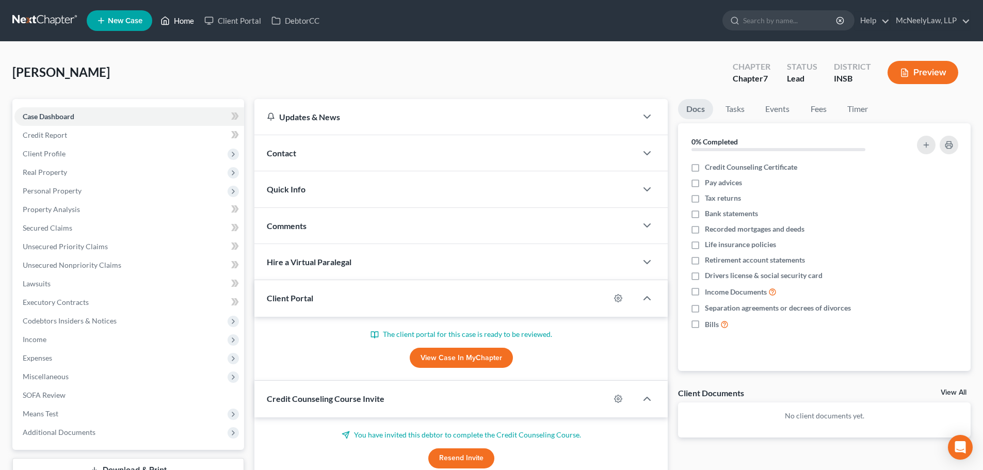
click at [183, 22] on link "Home" at bounding box center [177, 20] width 44 height 19
